Goal: Complete application form: Complete application form

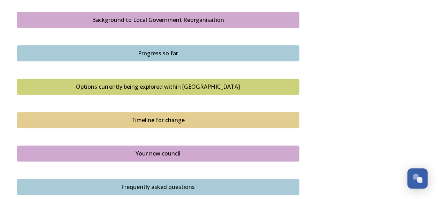
scroll to position [444, 0]
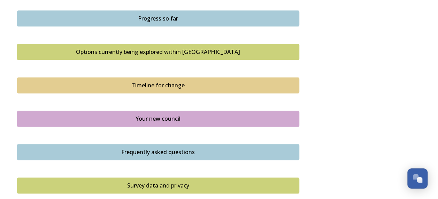
click at [227, 84] on div "Timeline for change" at bounding box center [158, 85] width 275 height 8
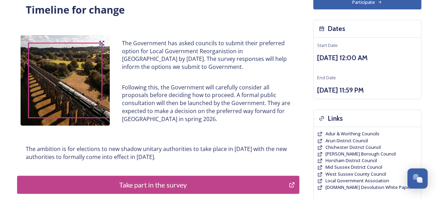
scroll to position [70, 0]
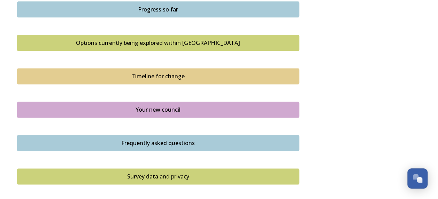
scroll to position [523, 0]
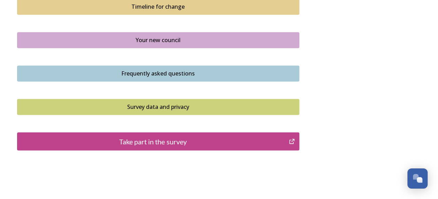
click at [194, 136] on div "Take part in the survey" at bounding box center [153, 141] width 265 height 10
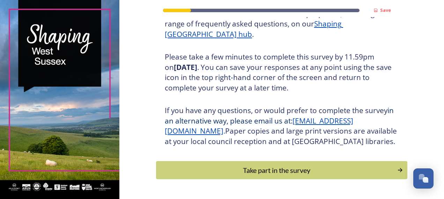
scroll to position [135, 0]
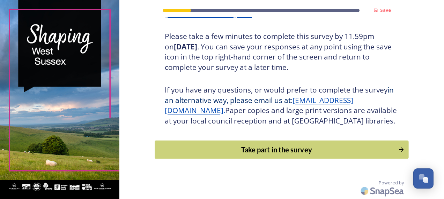
click at [342, 145] on div "Take part in the survey" at bounding box center [276, 150] width 236 height 10
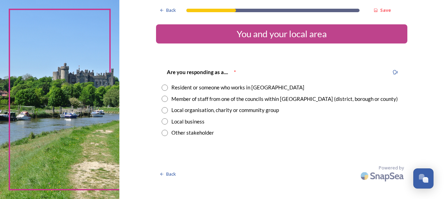
click at [322, 98] on div "Member of staff from one of the councils within [GEOGRAPHIC_DATA] (district, bo…" at bounding box center [284, 99] width 226 height 8
radio input "true"
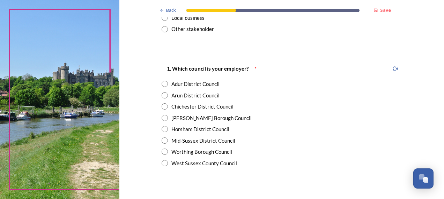
scroll to position [105, 0]
click at [210, 164] on div "West Sussex County Council" at bounding box center [204, 163] width 66 height 8
radio input "true"
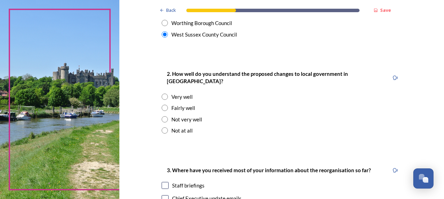
scroll to position [244, 0]
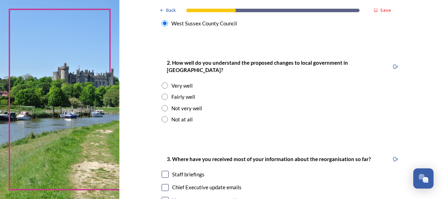
click at [184, 93] on div "Fairly well" at bounding box center [183, 97] width 24 height 8
radio input "true"
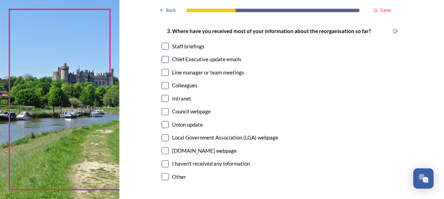
scroll to position [384, 0]
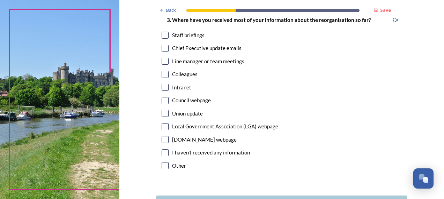
click at [163, 58] on input "checkbox" at bounding box center [164, 61] width 7 height 7
checkbox input "true"
click at [161, 45] on input "checkbox" at bounding box center [164, 48] width 7 height 7
checkbox input "true"
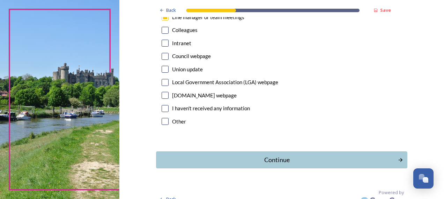
scroll to position [430, 0]
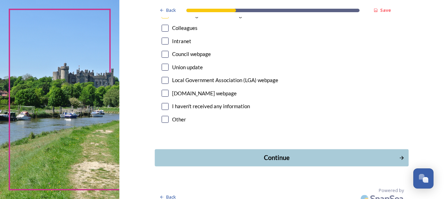
click at [315, 153] on div "Continue" at bounding box center [276, 157] width 236 height 9
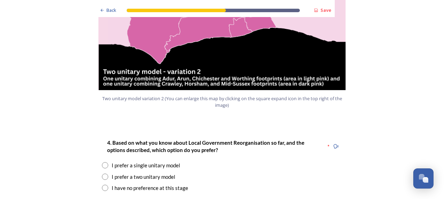
scroll to position [872, 0]
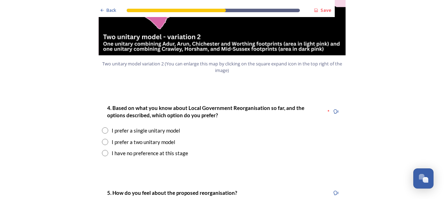
click at [103, 139] on input "radio" at bounding box center [105, 142] width 6 height 6
radio input "true"
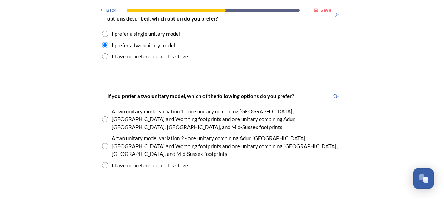
scroll to position [976, 0]
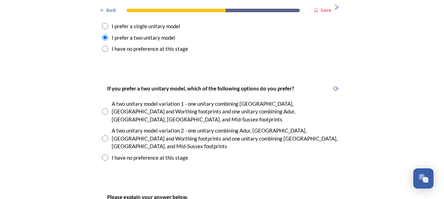
click at [102, 136] on input "radio" at bounding box center [105, 139] width 6 height 6
radio input "true"
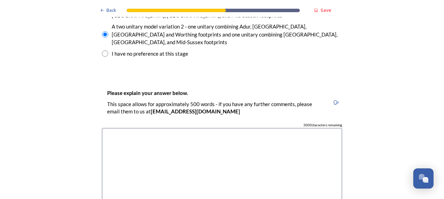
scroll to position [1081, 0]
click at [306, 128] on textarea at bounding box center [222, 167] width 240 height 78
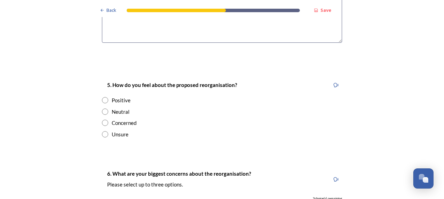
scroll to position [1255, 0]
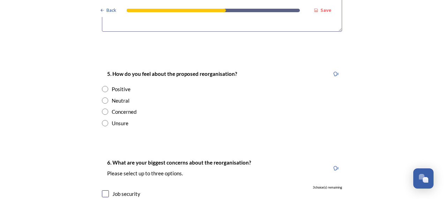
type textarea "We are a large county and combining into two rather than one unitary seems more…"
click at [102, 98] on input "radio" at bounding box center [105, 101] width 6 height 6
radio input "true"
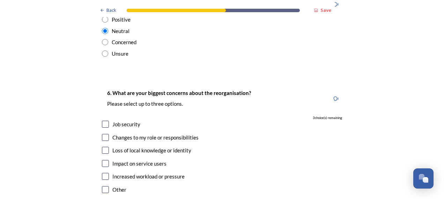
scroll to position [1360, 0]
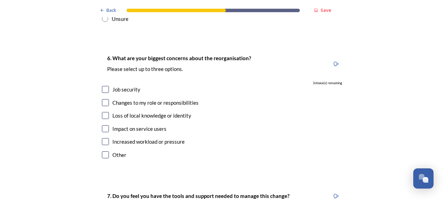
click at [102, 86] on input "checkbox" at bounding box center [105, 89] width 7 height 7
checkbox input "true"
click at [103, 126] on input "checkbox" at bounding box center [105, 129] width 7 height 7
checkbox input "true"
click at [103, 138] on input "checkbox" at bounding box center [105, 141] width 7 height 7
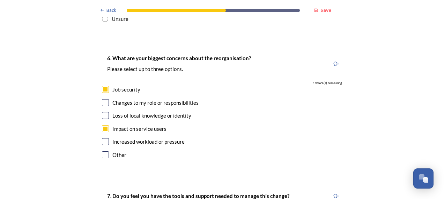
checkbox input "true"
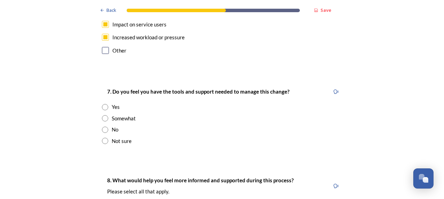
scroll to position [1499, 0]
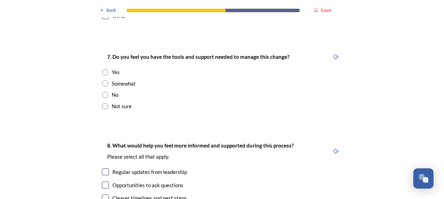
click at [103, 69] on input "radio" at bounding box center [105, 72] width 6 height 6
radio input "true"
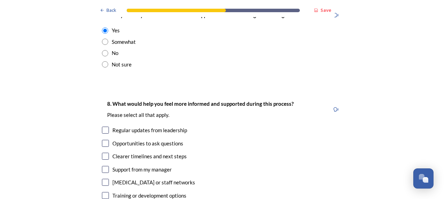
scroll to position [1569, 0]
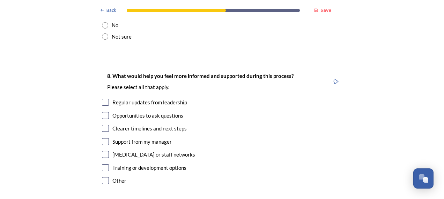
click at [104, 99] on input "checkbox" at bounding box center [105, 102] width 7 height 7
checkbox input "true"
click at [102, 125] on input "checkbox" at bounding box center [105, 128] width 7 height 7
checkbox input "true"
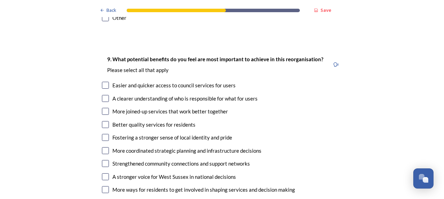
scroll to position [1744, 0]
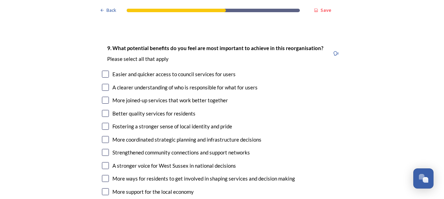
click at [104, 71] on input "checkbox" at bounding box center [105, 74] width 7 height 7
checkbox input "true"
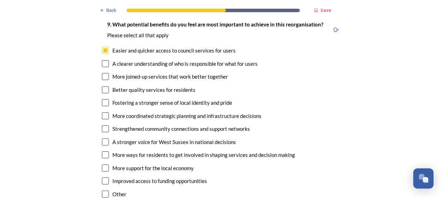
scroll to position [1778, 0]
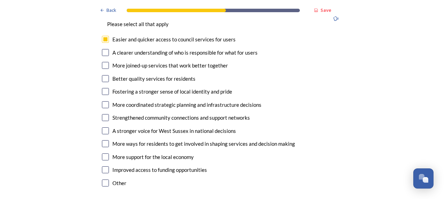
click at [104, 62] on input "checkbox" at bounding box center [105, 65] width 7 height 7
checkbox input "true"
click at [102, 75] on input "checkbox" at bounding box center [105, 78] width 7 height 7
checkbox input "true"
click at [103, 101] on input "checkbox" at bounding box center [105, 104] width 7 height 7
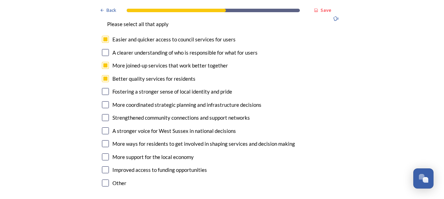
checkbox input "true"
click at [102, 114] on input "checkbox" at bounding box center [105, 117] width 7 height 7
checkbox input "true"
click at [103, 128] on input "checkbox" at bounding box center [105, 131] width 7 height 7
checkbox input "true"
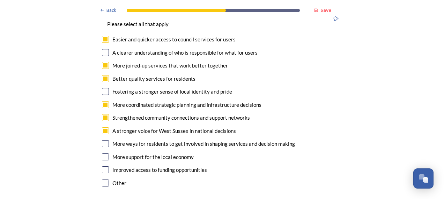
click at [105, 102] on div "9. What potential benefits do you feel are most important to achieve in this re…" at bounding box center [221, 99] width 251 height 194
click at [105, 141] on input "checkbox" at bounding box center [105, 144] width 7 height 7
checkbox input "true"
click at [102, 154] on input "checkbox" at bounding box center [105, 157] width 7 height 7
checkbox input "true"
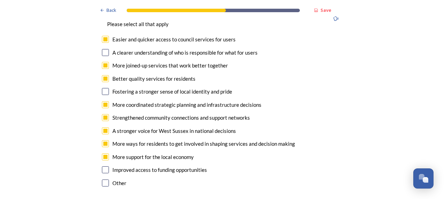
click at [102, 167] on input "checkbox" at bounding box center [105, 170] width 7 height 7
checkbox input "true"
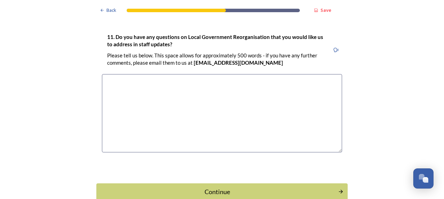
scroll to position [2141, 0]
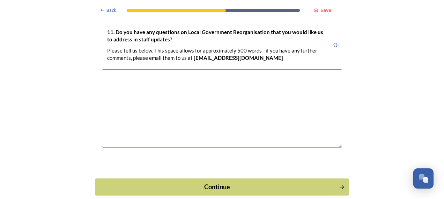
click at [255, 182] on div "Continue" at bounding box center [217, 186] width 236 height 9
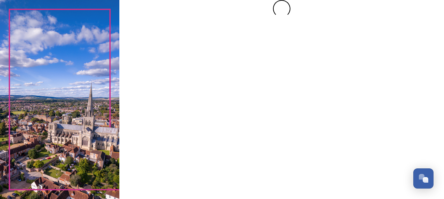
scroll to position [0, 0]
